Goal: Share content: Share content

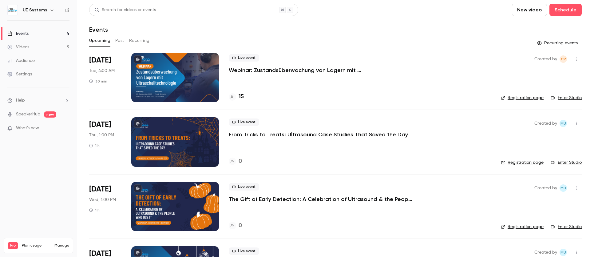
scroll to position [3, 0]
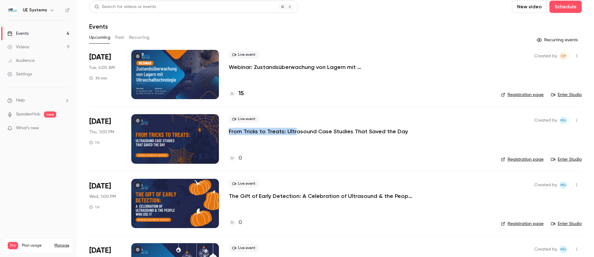
drag, startPoint x: 409, startPoint y: 130, endPoint x: 228, endPoint y: 134, distance: 180.6
click at [228, 134] on li "[DATE] Thu, 1:00 PM 1 h Live event From Tricks to Treats: Ultrasound Case Studi…" at bounding box center [335, 138] width 493 height 64
copy p "From Tricks to Treats: Ultr"
click at [320, 130] on p "From Tricks to Treats: Ultrasound Case Studies That Saved the Day" at bounding box center [318, 131] width 179 height 7
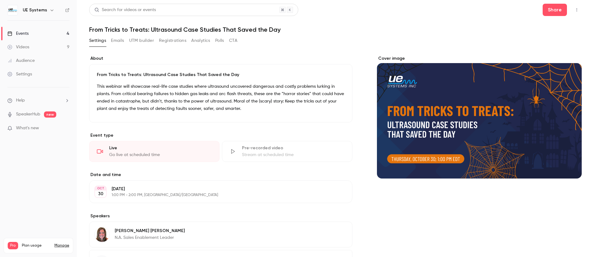
click at [170, 88] on p "This webinar will showcase real-life case studies where ultrasound uncovered da…" at bounding box center [221, 98] width 248 height 30
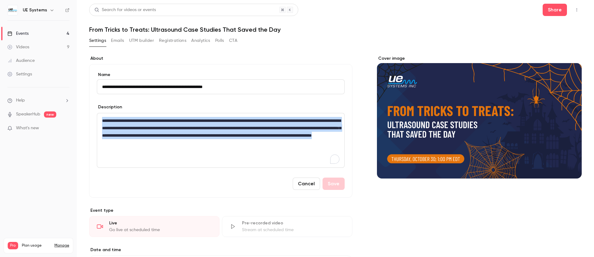
drag, startPoint x: 273, startPoint y: 142, endPoint x: 58, endPoint y: 92, distance: 220.7
click at [58, 92] on div "**********" at bounding box center [297, 128] width 594 height 257
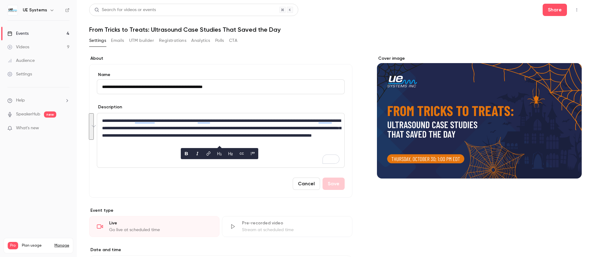
click at [452, 143] on div "Cover image" at bounding box center [479, 116] width 205 height 123
click at [0, 0] on input "Cover image" at bounding box center [0, 0] width 0 height 0
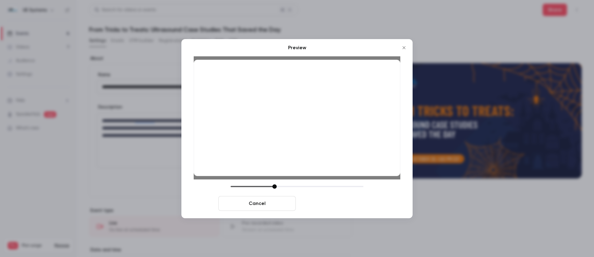
click at [362, 208] on button "Save cover" at bounding box center [337, 203] width 78 height 15
click at [338, 204] on button "Save cover" at bounding box center [337, 203] width 78 height 15
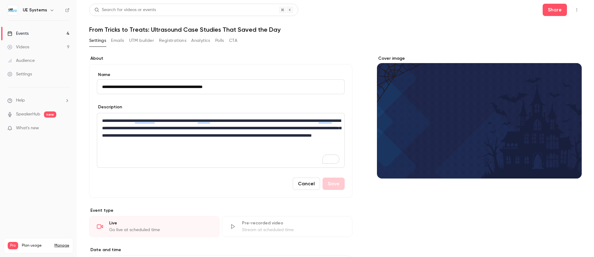
click at [458, 214] on div "Cover image" at bounding box center [479, 212] width 205 height 314
click at [44, 35] on link "Events 4" at bounding box center [38, 34] width 77 height 14
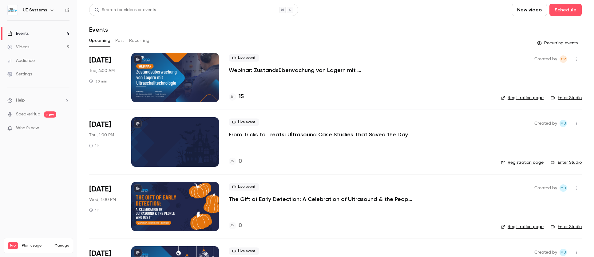
click at [521, 159] on link "Registration page" at bounding box center [522, 162] width 43 height 6
click at [333, 142] on div "Live event From Tricks to Treats: Ultrasound Case Studies That Saved the Day 0" at bounding box center [360, 141] width 262 height 49
click at [333, 136] on p "From Tricks to Treats: Ultrasound Case Studies That Saved the Day" at bounding box center [318, 134] width 179 height 7
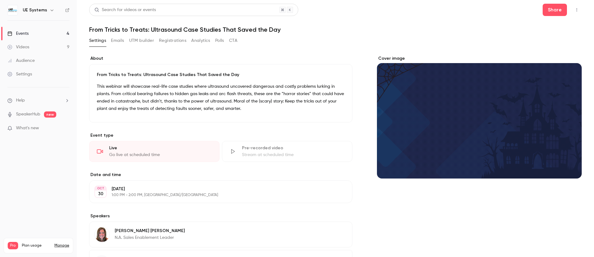
click at [569, 167] on icon "Cover image" at bounding box center [571, 167] width 7 height 5
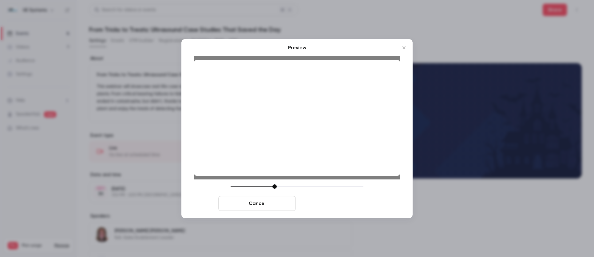
click at [354, 204] on button "Save cover" at bounding box center [337, 203] width 78 height 15
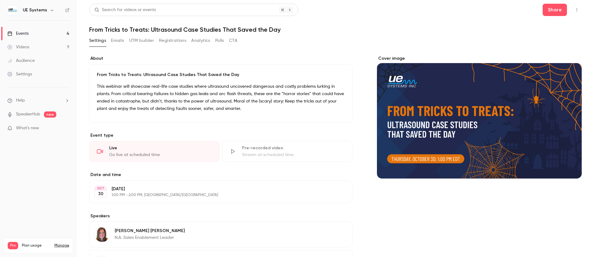
click at [515, 47] on section "**********" at bounding box center [335, 173] width 493 height 274
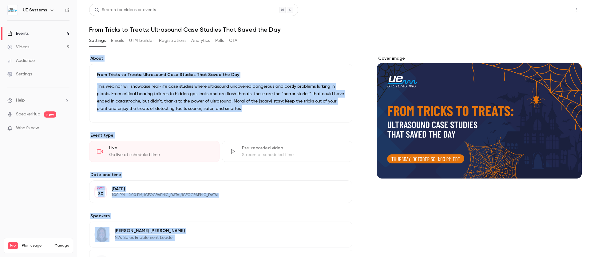
click at [545, 13] on button "Share" at bounding box center [555, 10] width 24 height 12
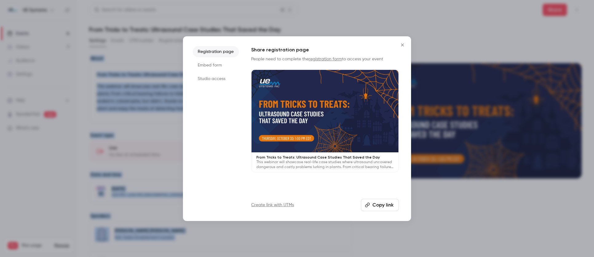
click at [378, 204] on button "Copy link" at bounding box center [380, 205] width 38 height 12
